Goal: Task Accomplishment & Management: Manage account settings

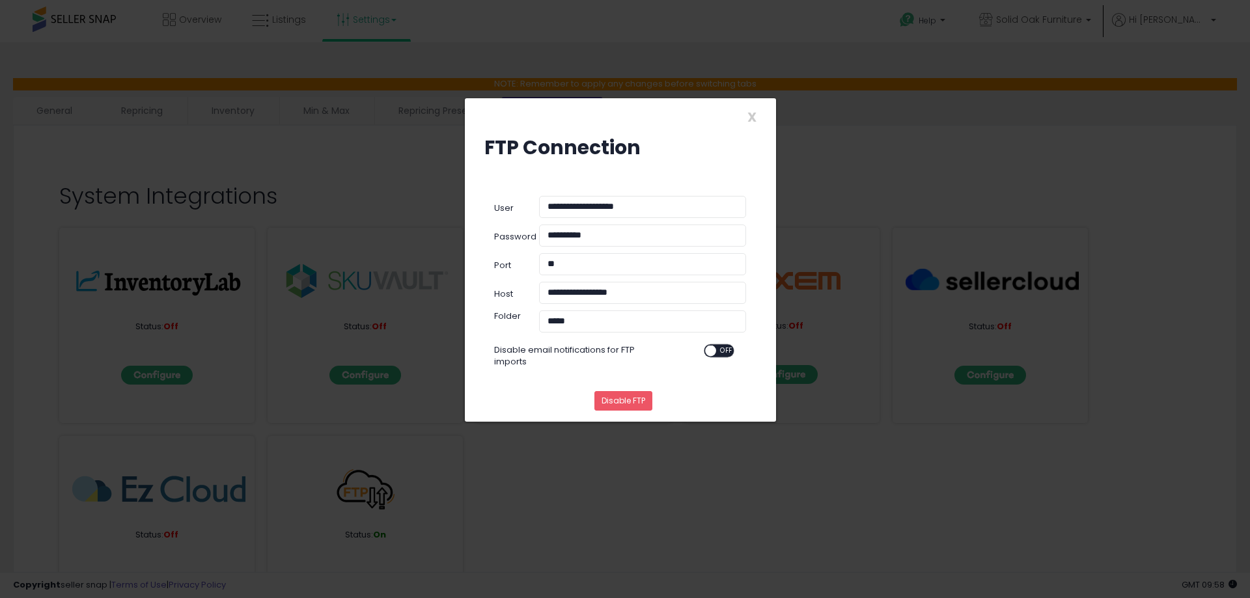
click at [617, 418] on div "Disable FTP" at bounding box center [620, 399] width 292 height 44
click at [618, 414] on div "Disable FTP" at bounding box center [620, 399] width 292 height 44
drag, startPoint x: 618, startPoint y: 403, endPoint x: 642, endPoint y: 463, distance: 63.9
click at [642, 463] on div "**********" at bounding box center [625, 299] width 1250 height 598
click at [620, 400] on button "Disable FTP" at bounding box center [623, 401] width 58 height 20
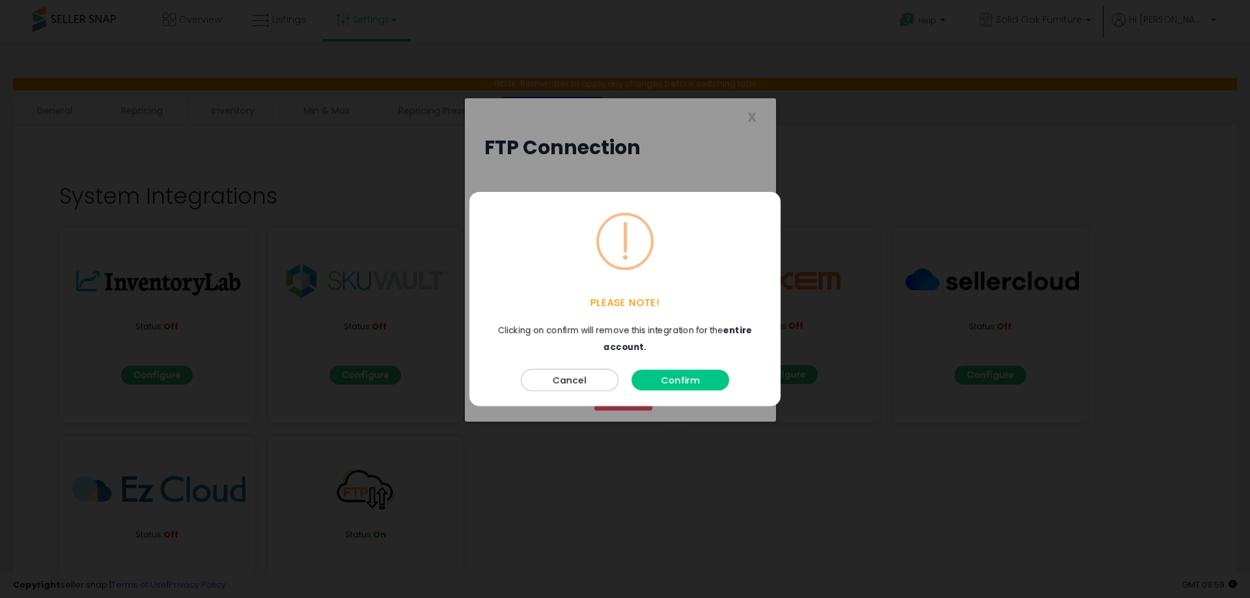
click at [693, 376] on button "Confirm" at bounding box center [680, 380] width 98 height 21
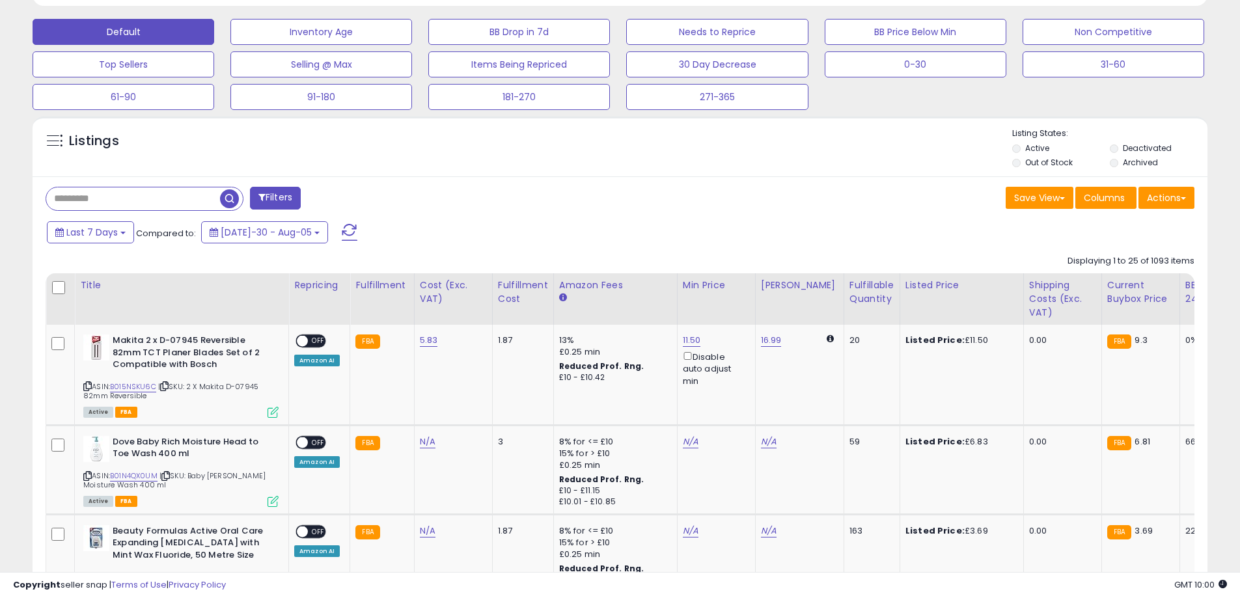
scroll to position [390, 0]
click at [1178, 193] on button "Actions" at bounding box center [1166, 198] width 56 height 22
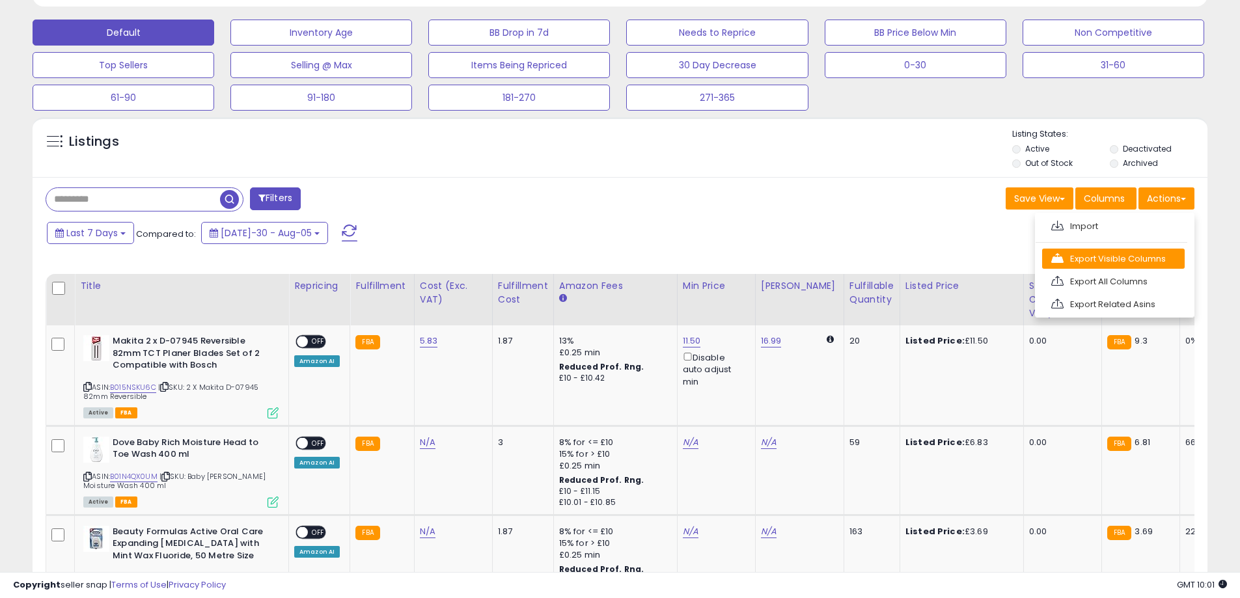
click at [1112, 260] on link "Export Visible Columns" at bounding box center [1113, 259] width 143 height 20
